Goal: Transaction & Acquisition: Download file/media

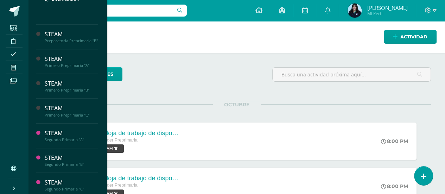
scroll to position [181, 0]
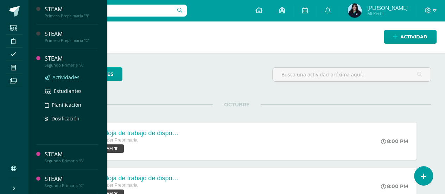
click at [67, 78] on span "Actividades" at bounding box center [65, 77] width 27 height 7
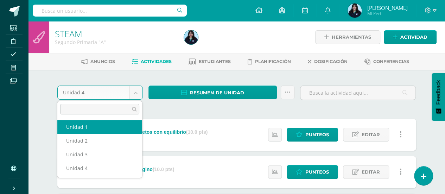
select select "Unidad 1"
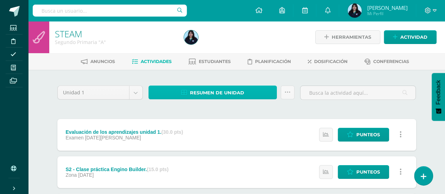
click at [221, 94] on span "Resumen de unidad" at bounding box center [217, 92] width 54 height 13
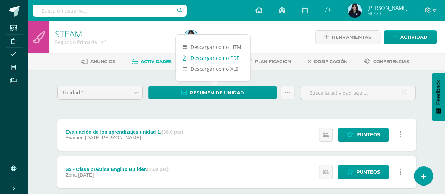
click at [221, 58] on link "Descargar como PDF" at bounding box center [213, 57] width 75 height 11
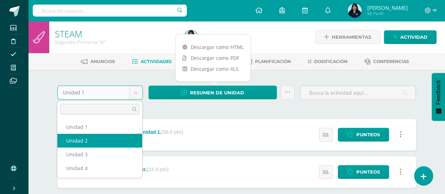
select select "Unidad 2"
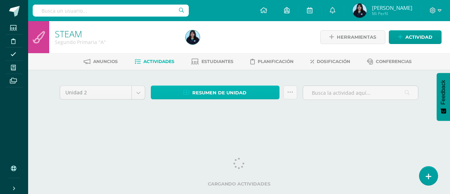
click at [229, 92] on span "Resumen de unidad" at bounding box center [219, 92] width 54 height 13
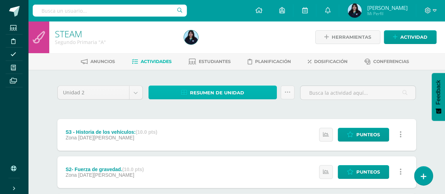
click at [229, 92] on span "Resumen de unidad" at bounding box center [217, 92] width 54 height 13
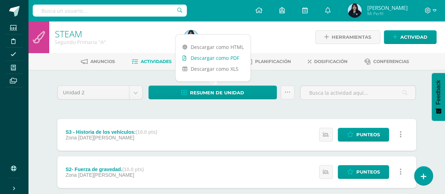
click at [218, 56] on link "Descargar como PDF" at bounding box center [213, 57] width 75 height 11
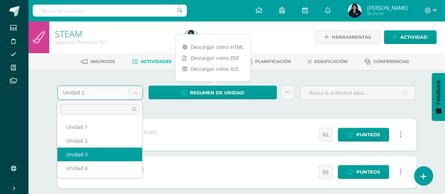
select select "Unidad 3"
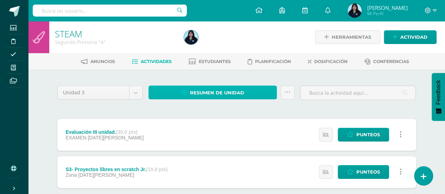
click at [205, 89] on span "Resumen de unidad" at bounding box center [217, 92] width 54 height 13
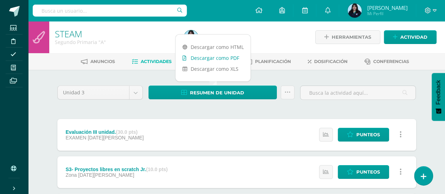
click at [217, 59] on link "Descargar como PDF" at bounding box center [213, 57] width 75 height 11
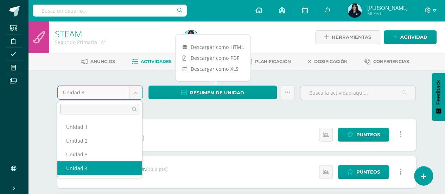
select select "Unidad 4"
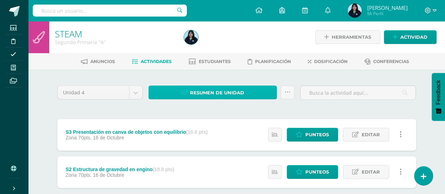
click at [165, 91] on link "Resumen de unidad" at bounding box center [212, 92] width 129 height 14
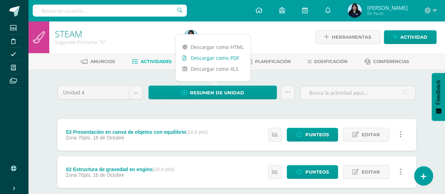
click at [224, 59] on link "Descargar como PDF" at bounding box center [213, 57] width 75 height 11
